Goal: Task Accomplishment & Management: Use online tool/utility

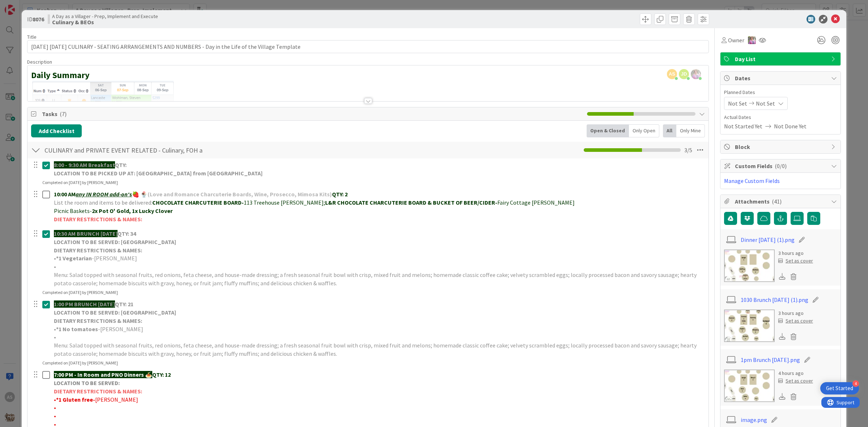
click at [739, 376] on img at bounding box center [749, 385] width 51 height 33
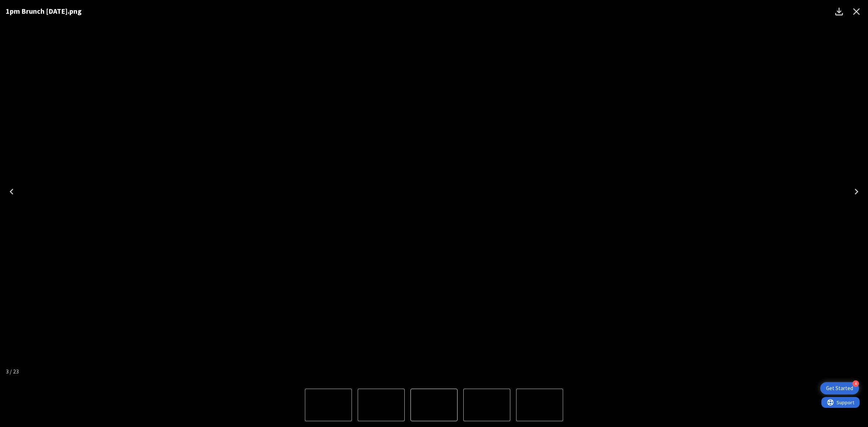
click at [855, 12] on icon "Close" at bounding box center [856, 11] width 7 height 7
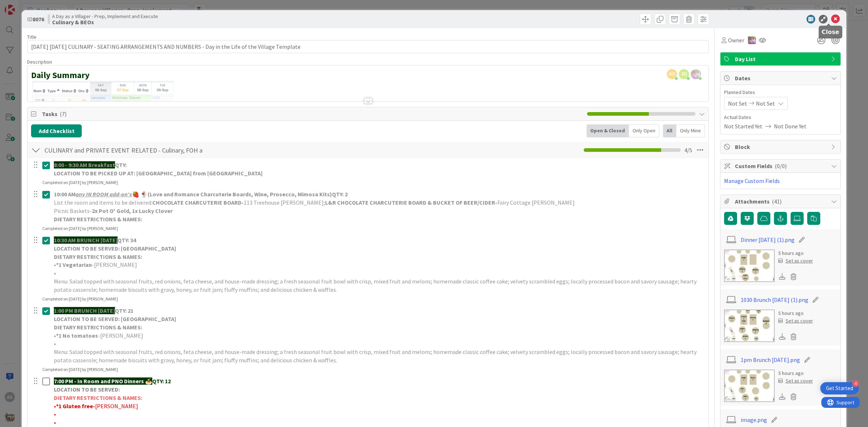
click at [831, 22] on icon at bounding box center [835, 19] width 9 height 9
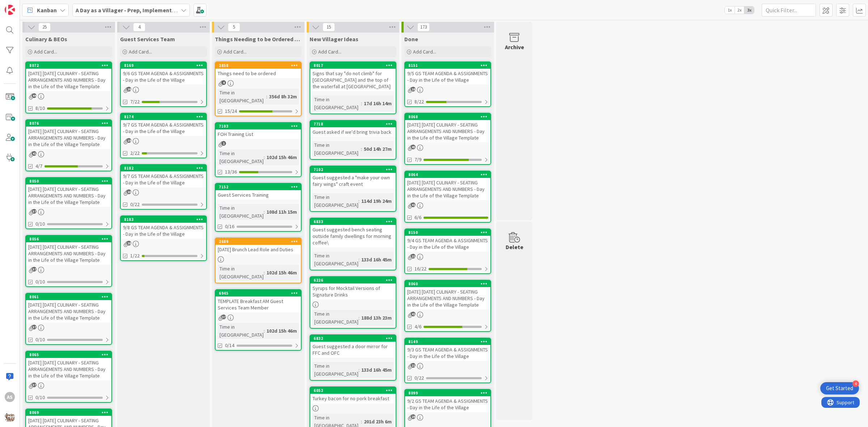
click at [179, 133] on div "9/7 GS TEAM AGENDA & ASSIGNMENTS - Day in the Life of the Village" at bounding box center [163, 128] width 85 height 16
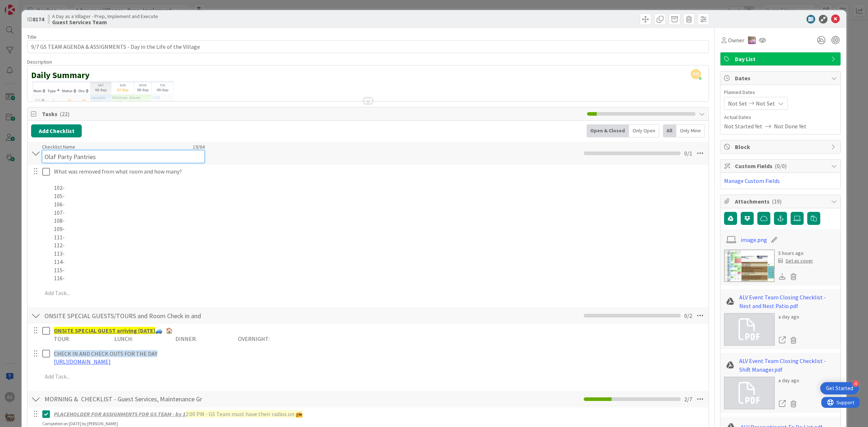
click at [105, 151] on input "Olaf Party Pantries" at bounding box center [123, 156] width 163 height 13
type input "Olaf Party Pantries- Kon"
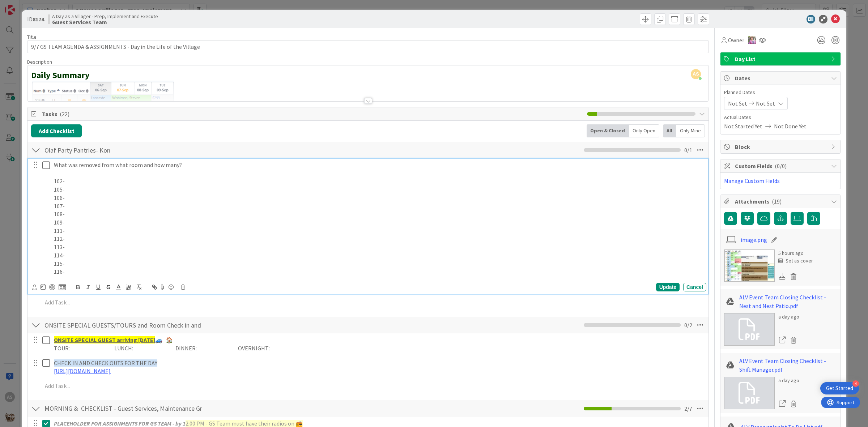
click at [268, 198] on div "What was removed from what room and how many? 102- 105- 106- 107- 108- 109- 111…" at bounding box center [378, 218] width 655 height 119
click at [78, 187] on p "105-" at bounding box center [378, 189] width 649 height 8
click at [72, 179] on p "102-" at bounding box center [378, 181] width 649 height 8
click at [124, 244] on p "113-" at bounding box center [378, 247] width 649 height 8
click at [119, 239] on p "112- 1x Orange Juice, 1x" at bounding box center [378, 239] width 649 height 8
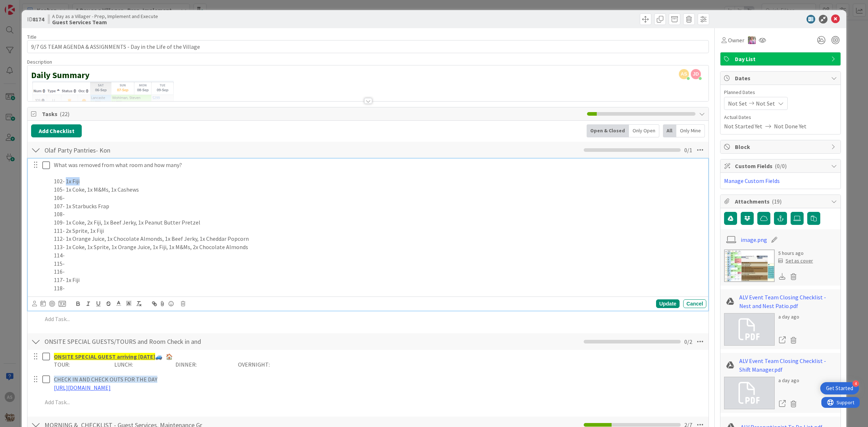
drag, startPoint x: 84, startPoint y: 181, endPoint x: 67, endPoint y: 185, distance: 17.0
click at [67, 185] on p "102- 1x Fiji" at bounding box center [378, 181] width 649 height 8
copy p "1x Fiji"
drag, startPoint x: 142, startPoint y: 192, endPoint x: 67, endPoint y: 192, distance: 74.8
click at [67, 192] on p "105- 1x Coke, 1x M&Ms, 1x Cashews" at bounding box center [378, 189] width 649 height 8
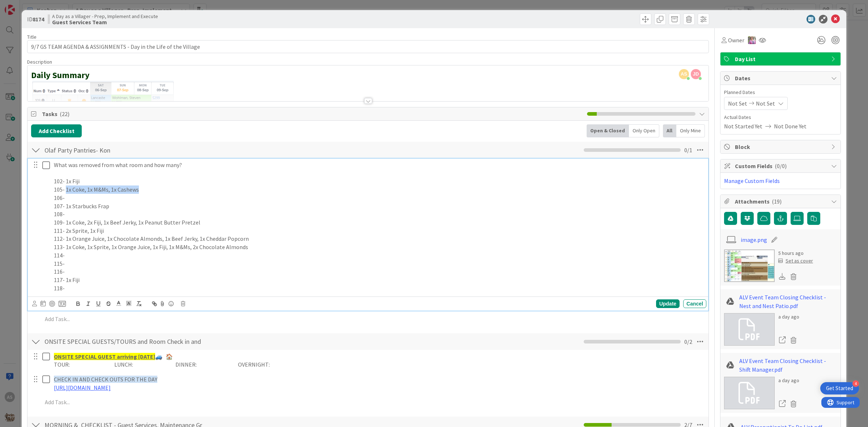
copy p "1x Coke, 1x M&Ms, 1x Cashews"
click at [107, 211] on p "108-" at bounding box center [378, 214] width 649 height 8
drag, startPoint x: 97, startPoint y: 206, endPoint x: 66, endPoint y: 207, distance: 30.4
click at [66, 207] on p "107- 1x Starbucks Frap" at bounding box center [378, 206] width 649 height 8
copy p "1x Starbucks Frap"
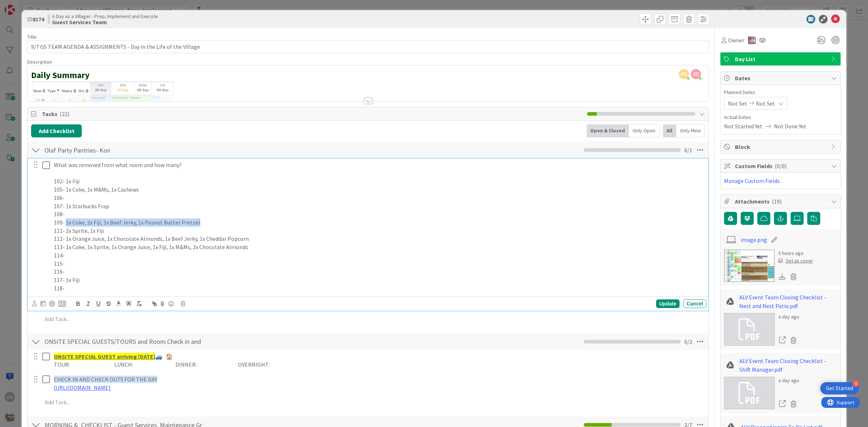
drag, startPoint x: 203, startPoint y: 223, endPoint x: 66, endPoint y: 225, distance: 137.0
click at [66, 225] on p "109- 1x Coke, 2x Fiji, 1x Beef Jerky, 1x Peanut Butter Pretzel" at bounding box center [378, 222] width 649 height 8
copy p "1x Coke, 2x Fiji, 1x Beef Jerky, 1x Peanut Butter Pretzel"
drag, startPoint x: 105, startPoint y: 231, endPoint x: 67, endPoint y: 229, distance: 38.4
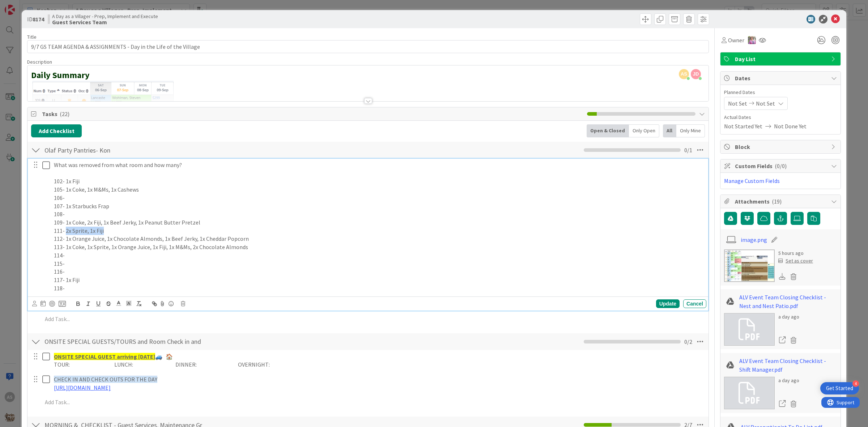
click at [67, 229] on p "111- 2x Sprite, 1x Fiji" at bounding box center [378, 231] width 649 height 8
copy p "2x Sprite, 1x Fiji"
drag, startPoint x: 263, startPoint y: 248, endPoint x: 250, endPoint y: 238, distance: 16.8
click at [262, 247] on p "113- 1x Coke, 1x Sprite, 1x Orange Juice, 1x Fiji, 1x M&Ms, 2x Chocolate Almonds" at bounding box center [378, 247] width 649 height 8
drag, startPoint x: 249, startPoint y: 238, endPoint x: 66, endPoint y: 239, distance: 182.6
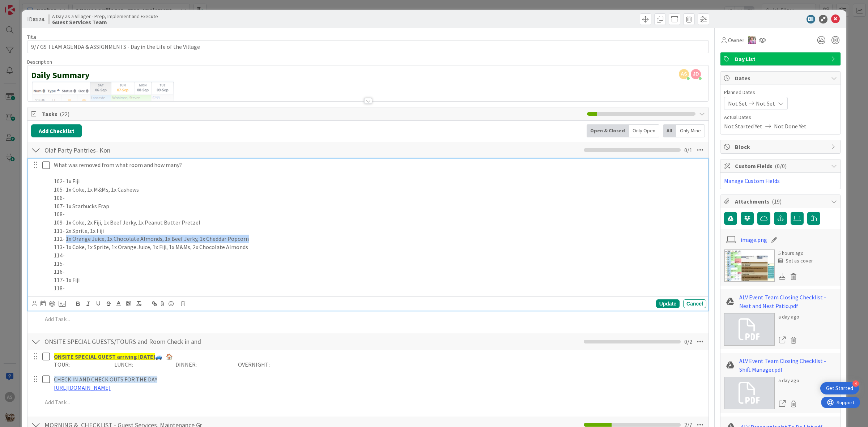
click at [66, 239] on p "112- 1x Orange Juice, 1x Chocolate Almonds, 1x Beef Jerky, 1x Cheddar Popcorn" at bounding box center [378, 239] width 649 height 8
copy p "1x Orange Juice, 1x Chocolate Almonds, 1x Beef Jerky, 1x Cheddar Popcorn"
click at [228, 272] on p "116-" at bounding box center [378, 272] width 649 height 8
drag, startPoint x: 249, startPoint y: 248, endPoint x: 125, endPoint y: 263, distance: 124.9
click at [67, 247] on p "113- 1x Coke, 1x Sprite, 1x Orange Juice, 1x Fiji, 1x M&Ms, 2x Chocolate Almonds" at bounding box center [378, 247] width 649 height 8
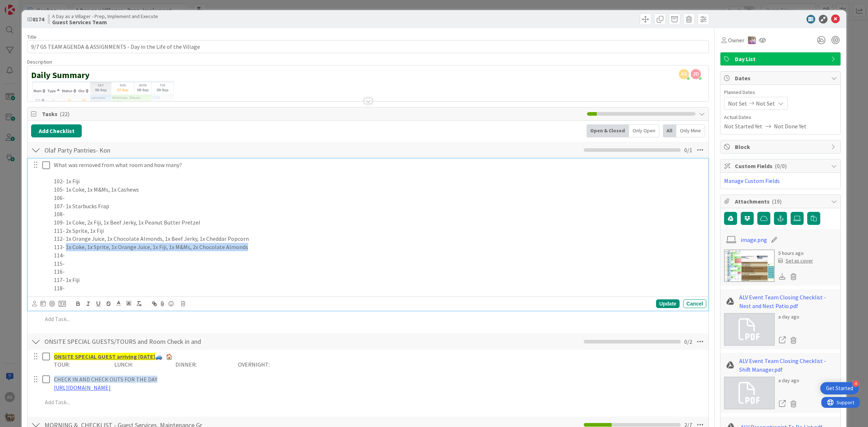
copy p "1x Coke, 1x Sprite, 1x Orange Juice, 1x Fiji, 1x M&Ms, 2x Chocolate Almonds"
drag, startPoint x: 120, startPoint y: 294, endPoint x: 82, endPoint y: 284, distance: 38.8
click at [117, 293] on div "What was removed from what room and how many? 102- 1x Fiji 105- 1x Coke, 1x M&M…" at bounding box center [378, 227] width 655 height 136
drag, startPoint x: 82, startPoint y: 281, endPoint x: 65, endPoint y: 279, distance: 17.1
click at [65, 279] on p "117- 1x Fiji" at bounding box center [378, 280] width 649 height 8
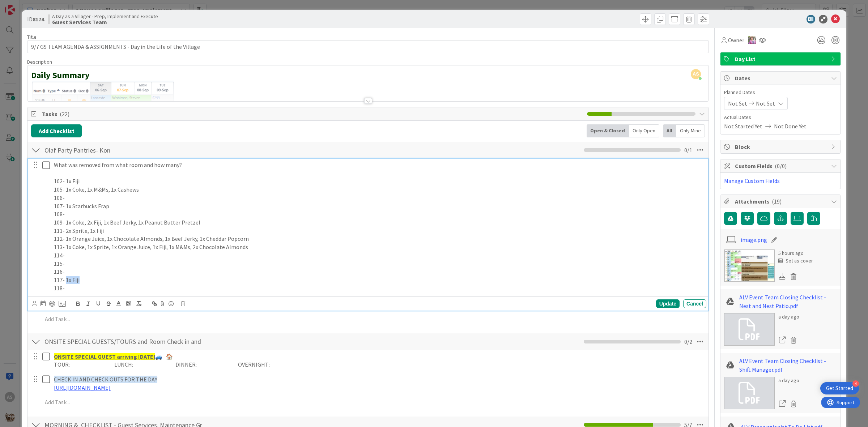
copy p "1x Fiji"
click at [89, 287] on p "118-" at bounding box center [378, 288] width 649 height 8
